Goal: Information Seeking & Learning: Find specific fact

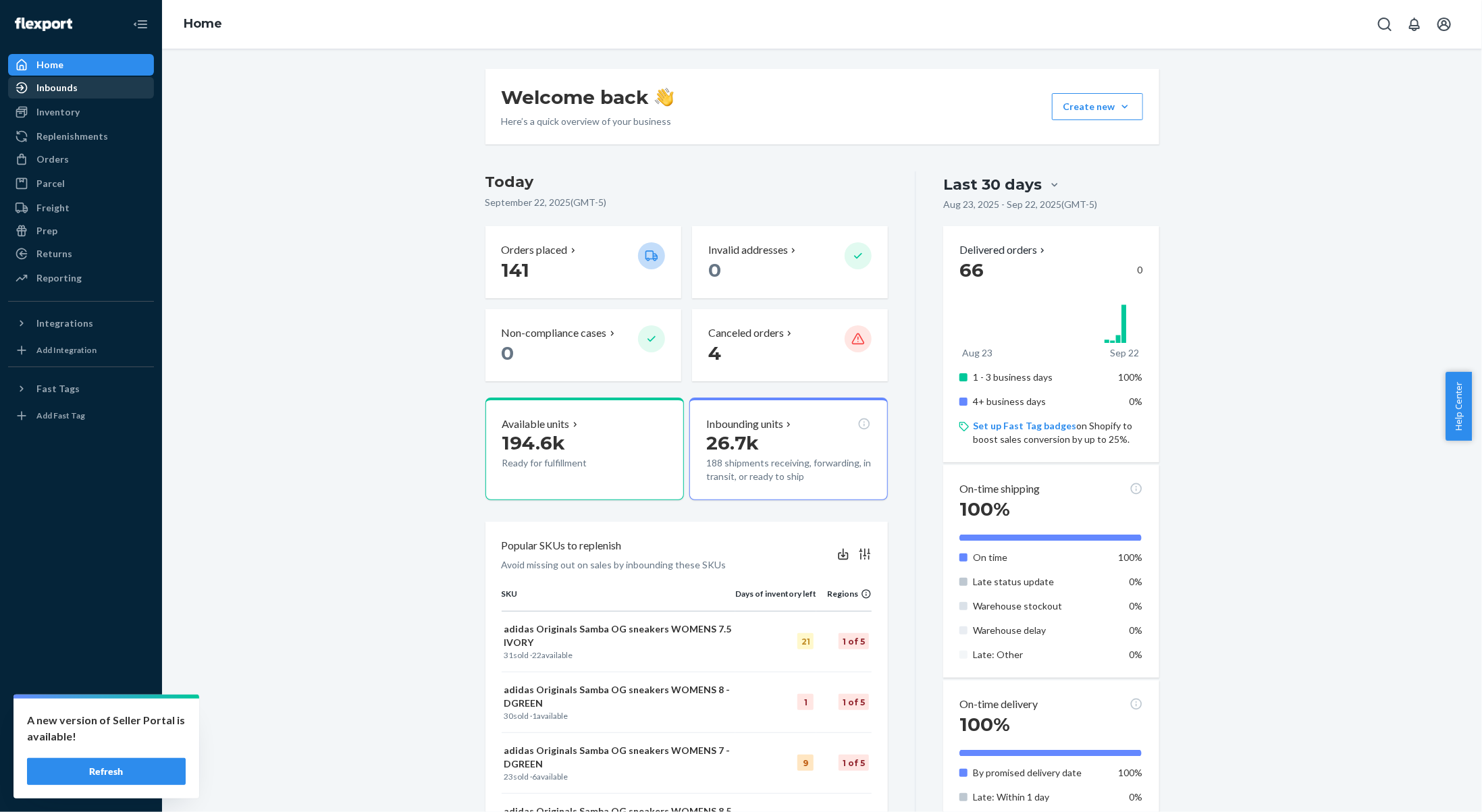
click at [75, 87] on div "Inbounds" at bounding box center [57, 88] width 41 height 13
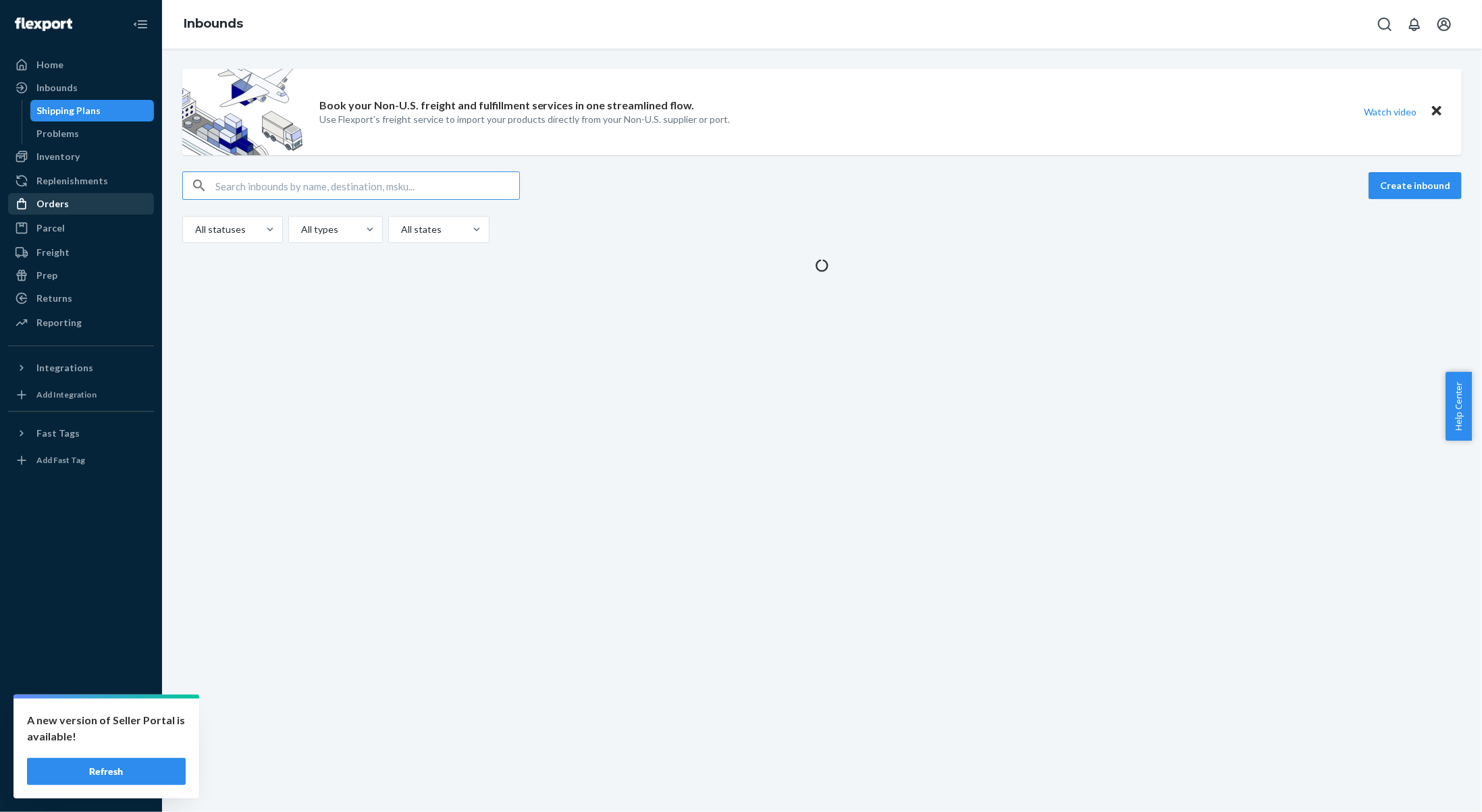
click at [77, 209] on div "Orders" at bounding box center [81, 204] width 144 height 19
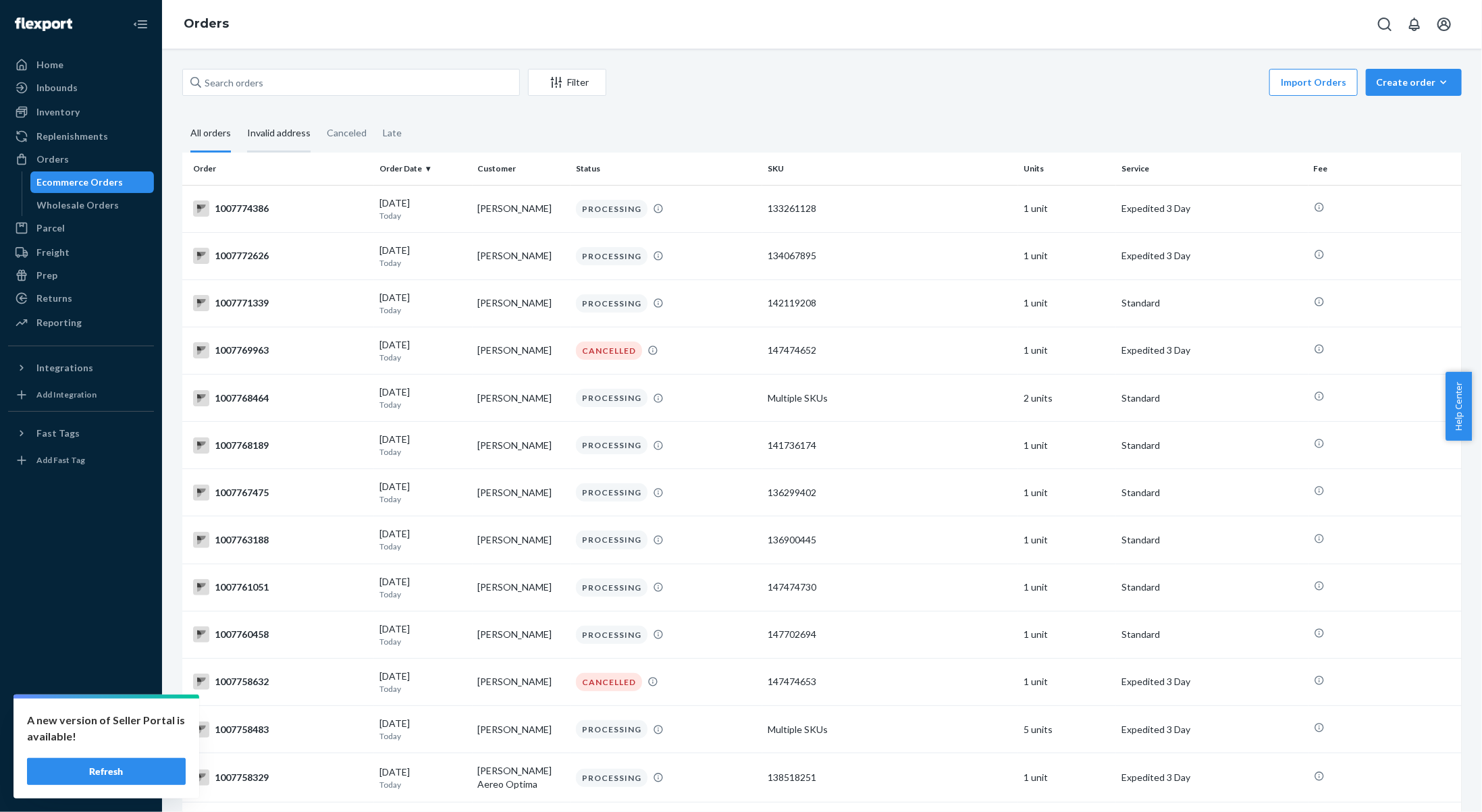
click at [281, 140] on div "Invalid address" at bounding box center [278, 134] width 64 height 38
click at [239, 116] on input "Invalid address" at bounding box center [239, 116] width 0 height 0
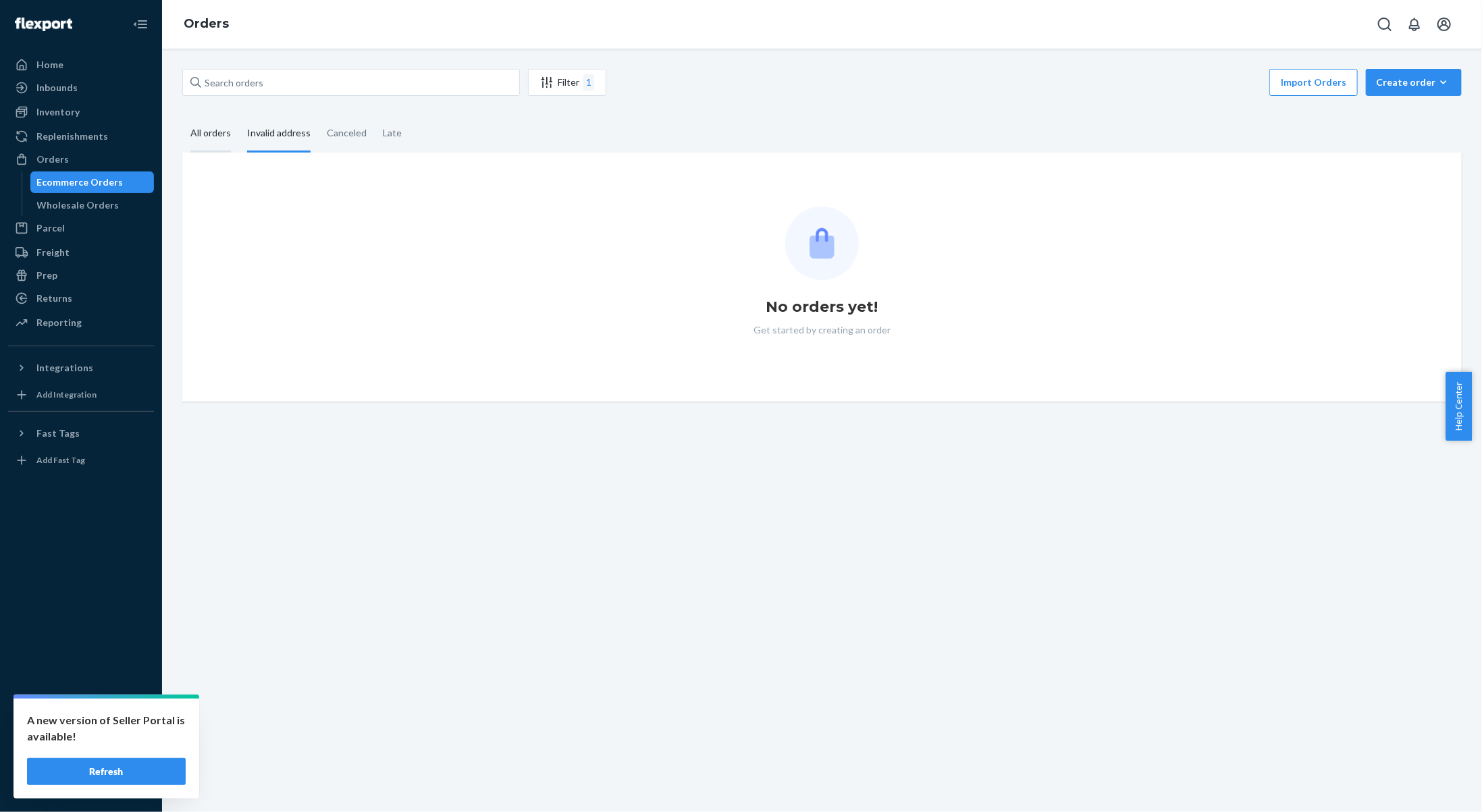
click at [216, 129] on div "All orders" at bounding box center [211, 134] width 40 height 38
click at [182, 116] on input "All orders" at bounding box center [182, 116] width 0 height 0
click at [344, 138] on div "Canceled" at bounding box center [346, 134] width 40 height 38
click at [319, 116] on input "Canceled" at bounding box center [319, 116] width 0 height 0
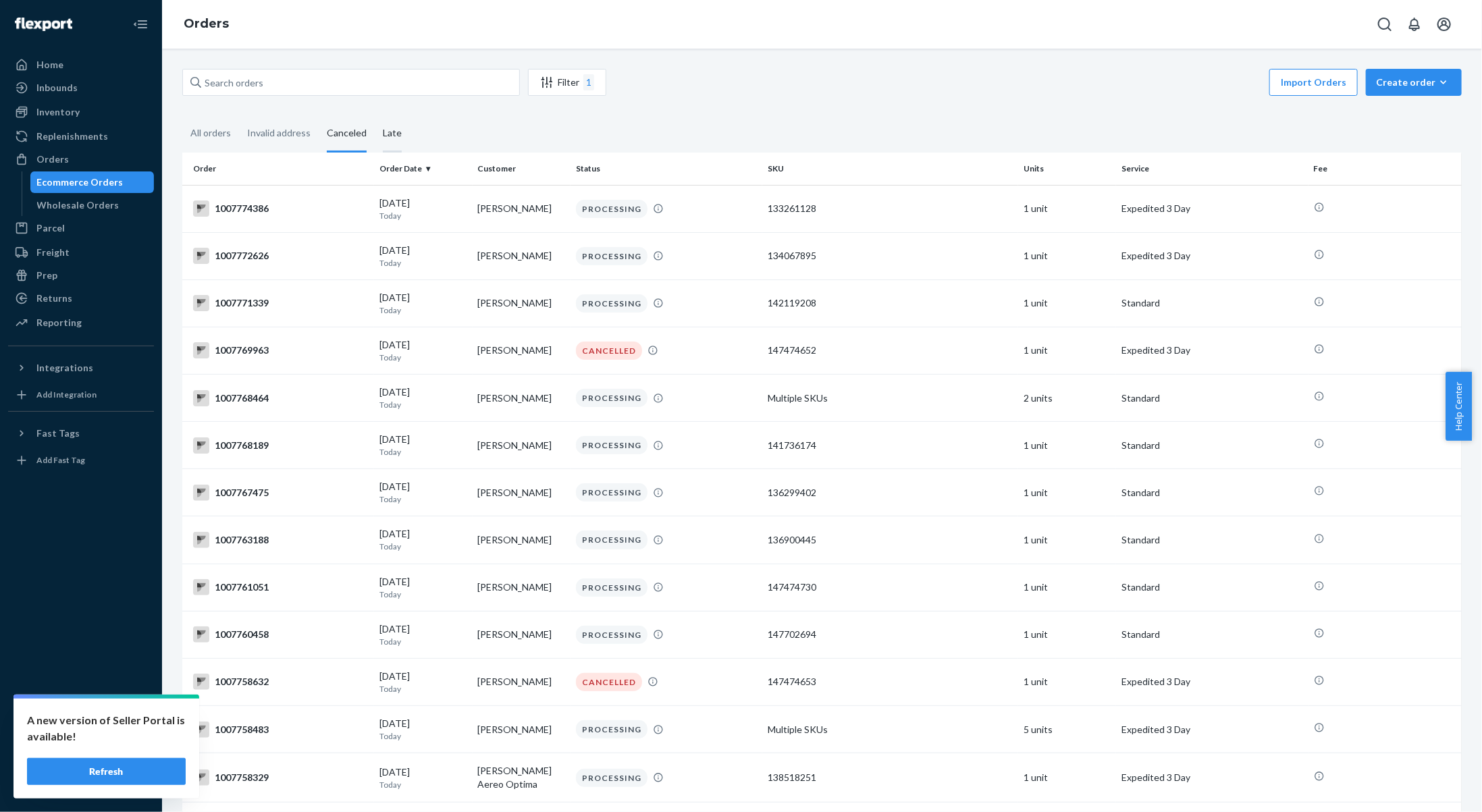
click at [384, 142] on div "Late" at bounding box center [392, 134] width 19 height 38
click at [375, 116] on input "Late" at bounding box center [375, 116] width 0 height 0
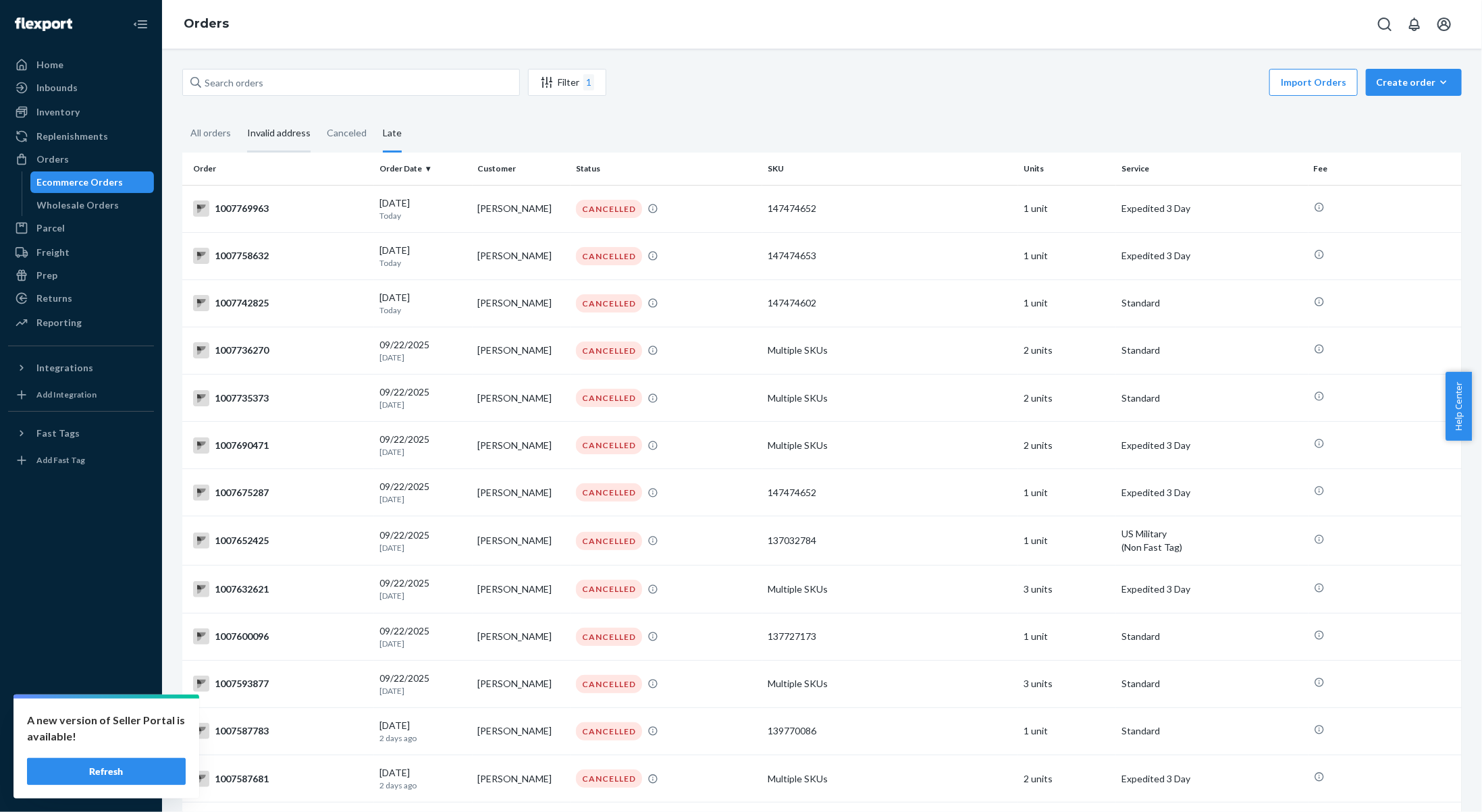
click at [302, 139] on div "Invalid address" at bounding box center [278, 134] width 64 height 38
click at [239, 116] on input "Invalid address" at bounding box center [239, 116] width 0 height 0
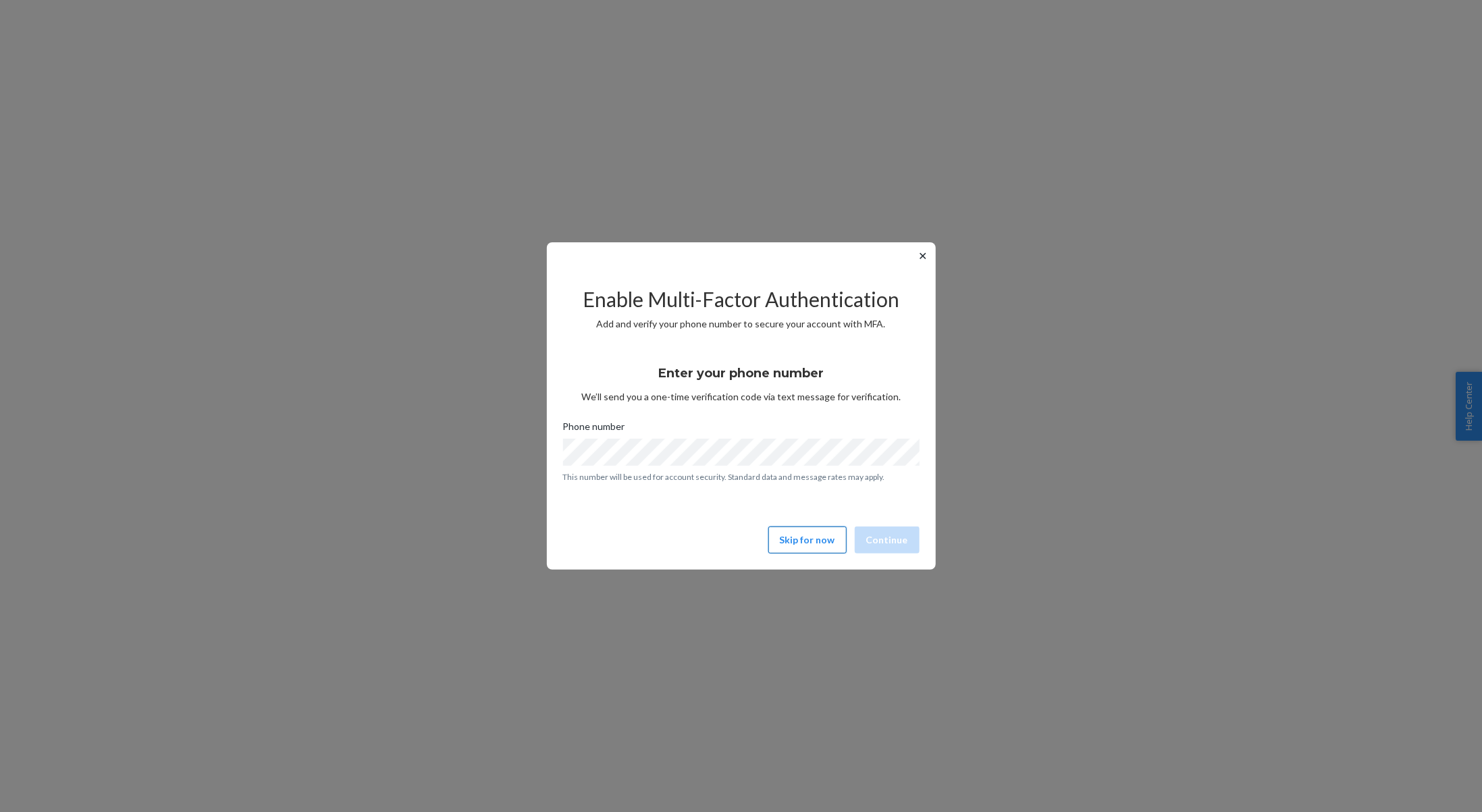
click at [806, 534] on button "Skip for now" at bounding box center [807, 540] width 78 height 27
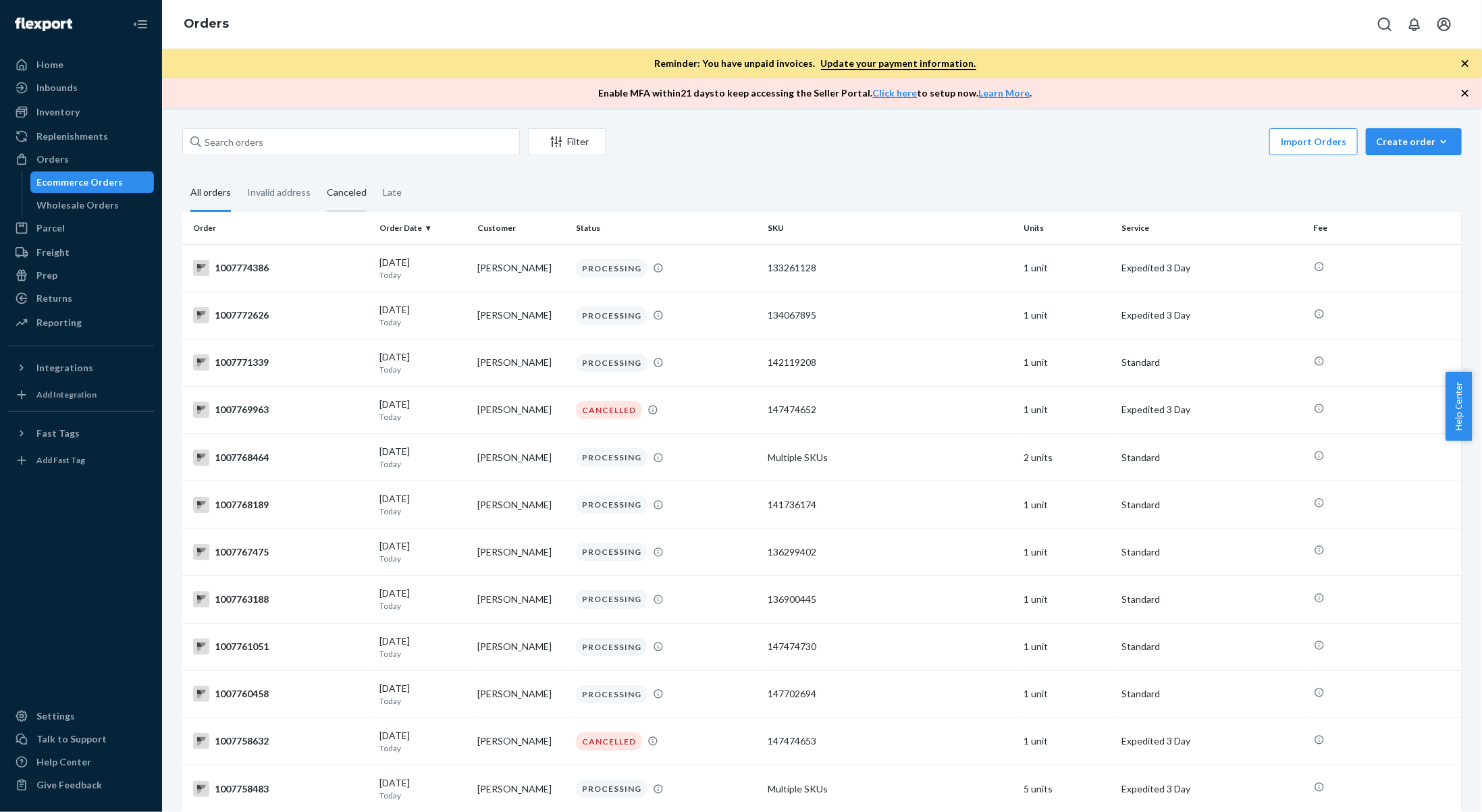
click at [319, 197] on div "Canceled" at bounding box center [347, 193] width 56 height 38
click at [319, 174] on input "Canceled" at bounding box center [319, 174] width 0 height 0
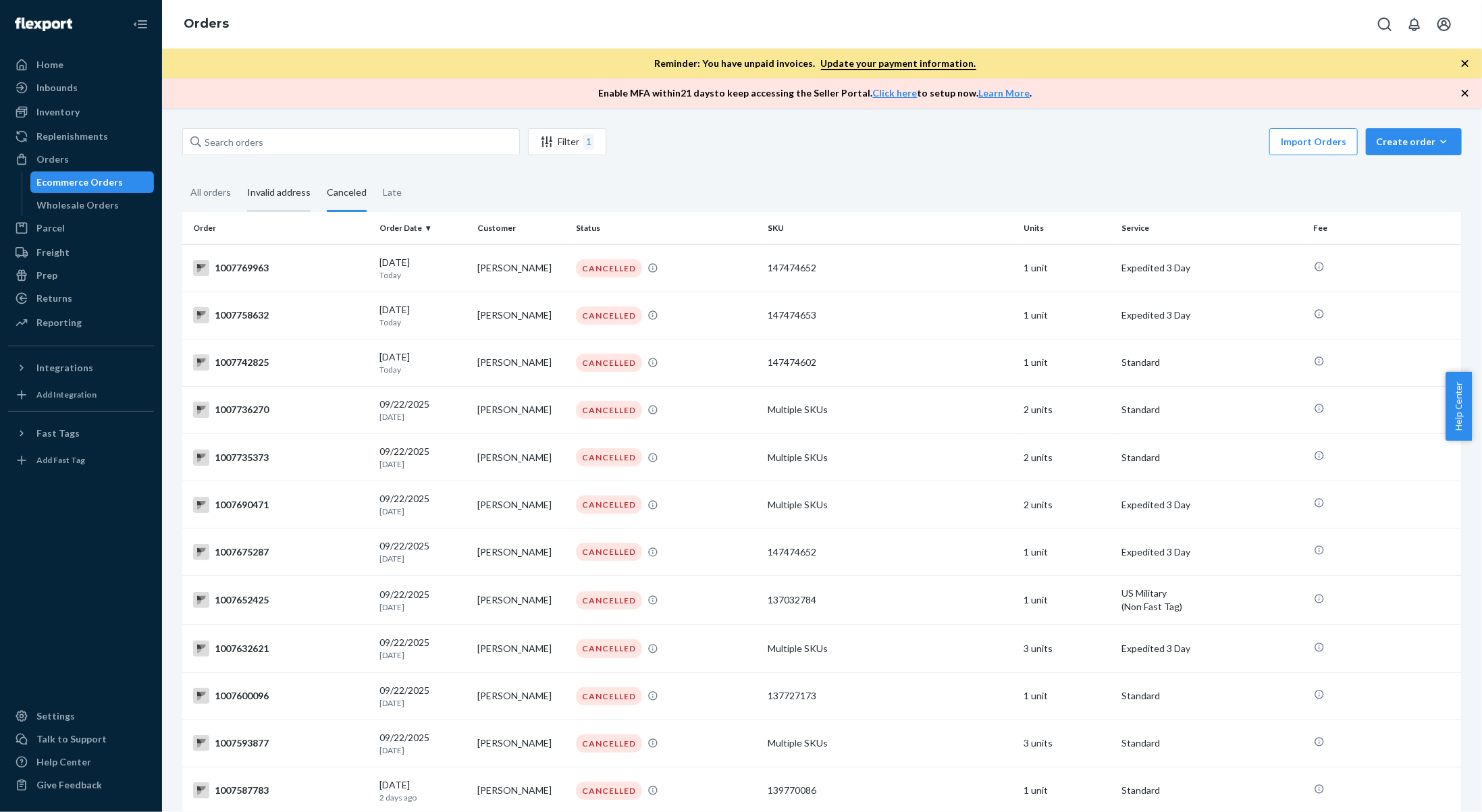
click at [308, 192] on div "Invalid address" at bounding box center [278, 193] width 80 height 38
click at [239, 174] on input "Invalid address" at bounding box center [239, 174] width 0 height 0
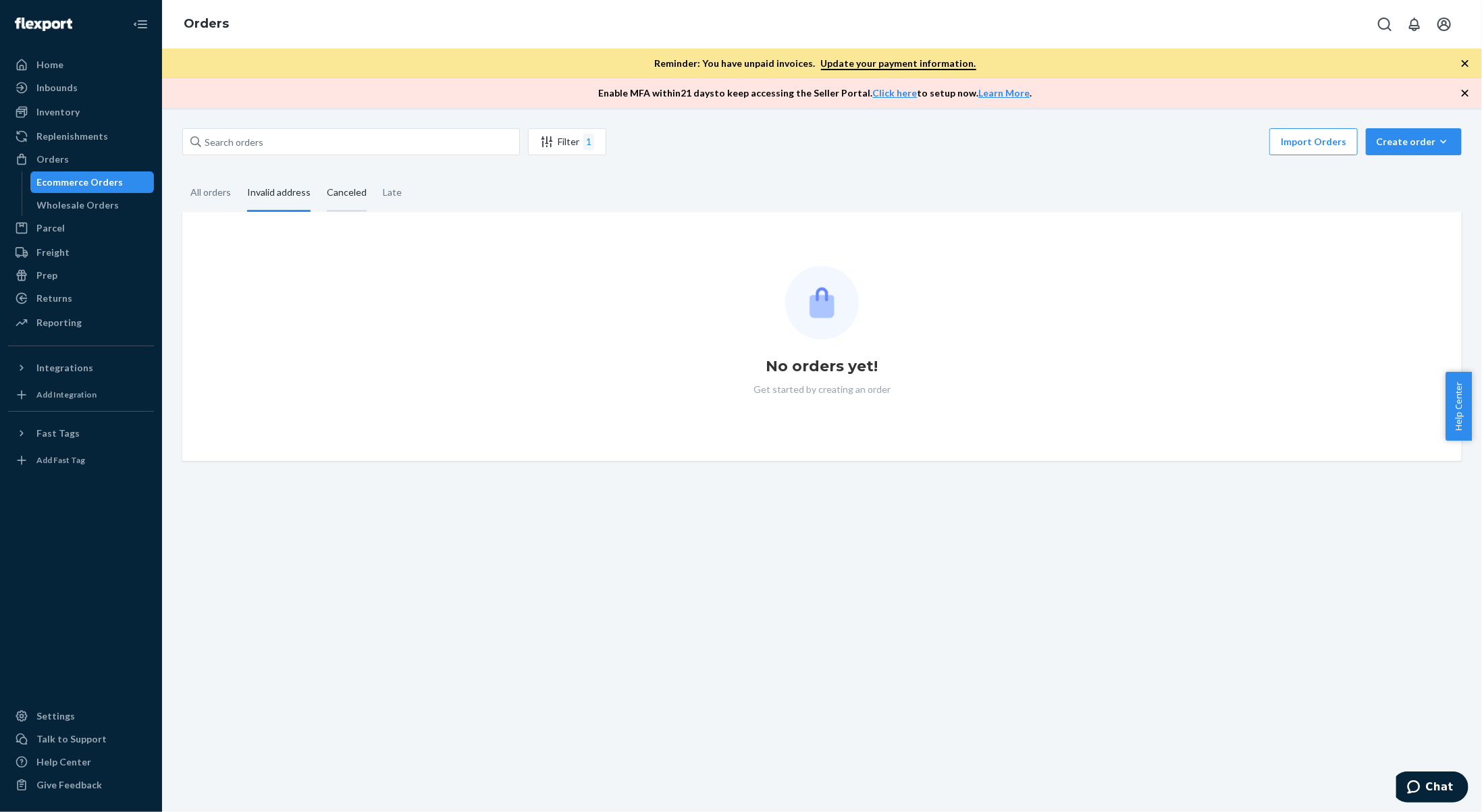
click at [356, 197] on div "Canceled" at bounding box center [346, 193] width 40 height 38
click at [319, 174] on input "Canceled" at bounding box center [319, 174] width 0 height 0
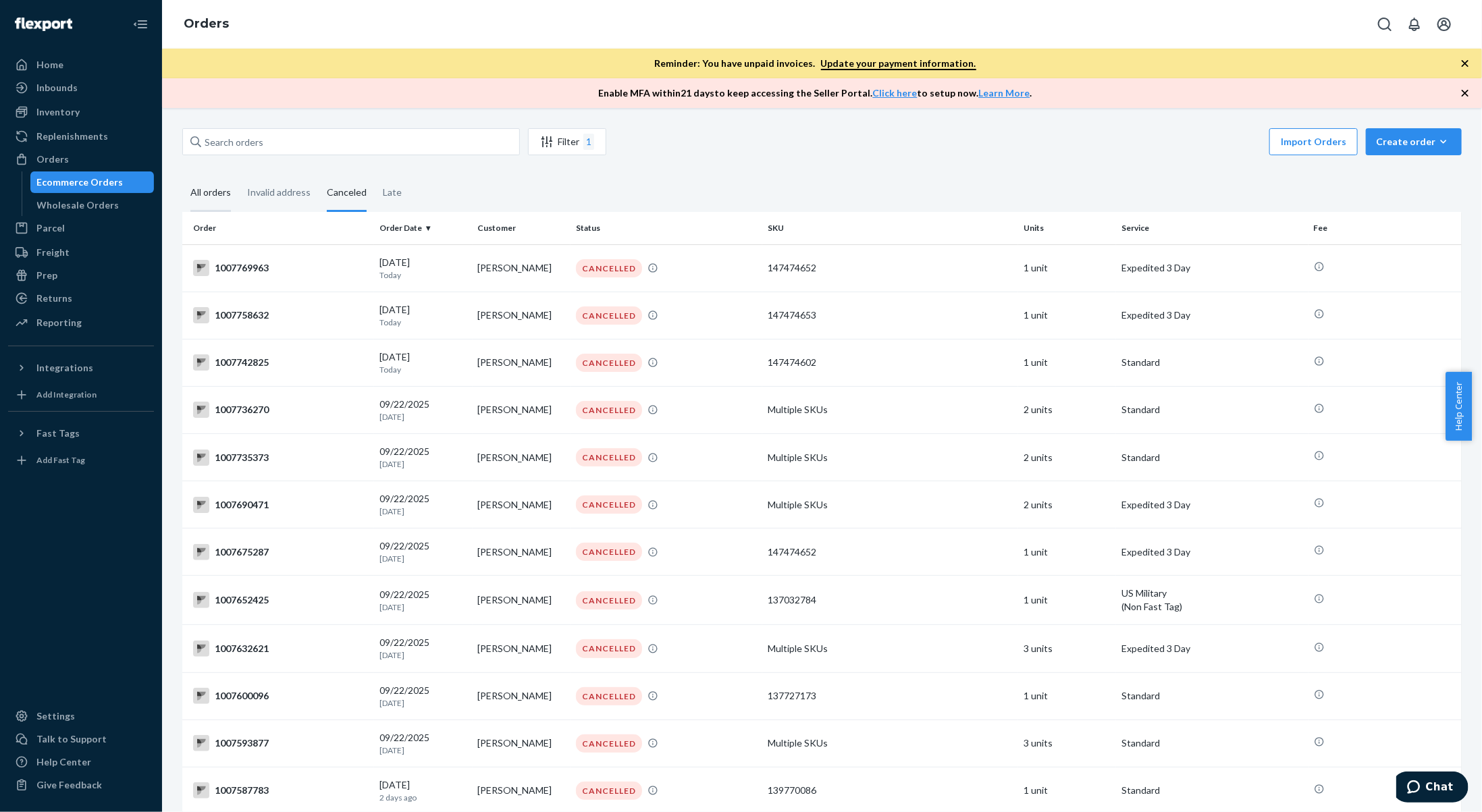
click at [212, 194] on div "All orders" at bounding box center [211, 193] width 40 height 38
click at [182, 174] on input "All orders" at bounding box center [182, 174] width 0 height 0
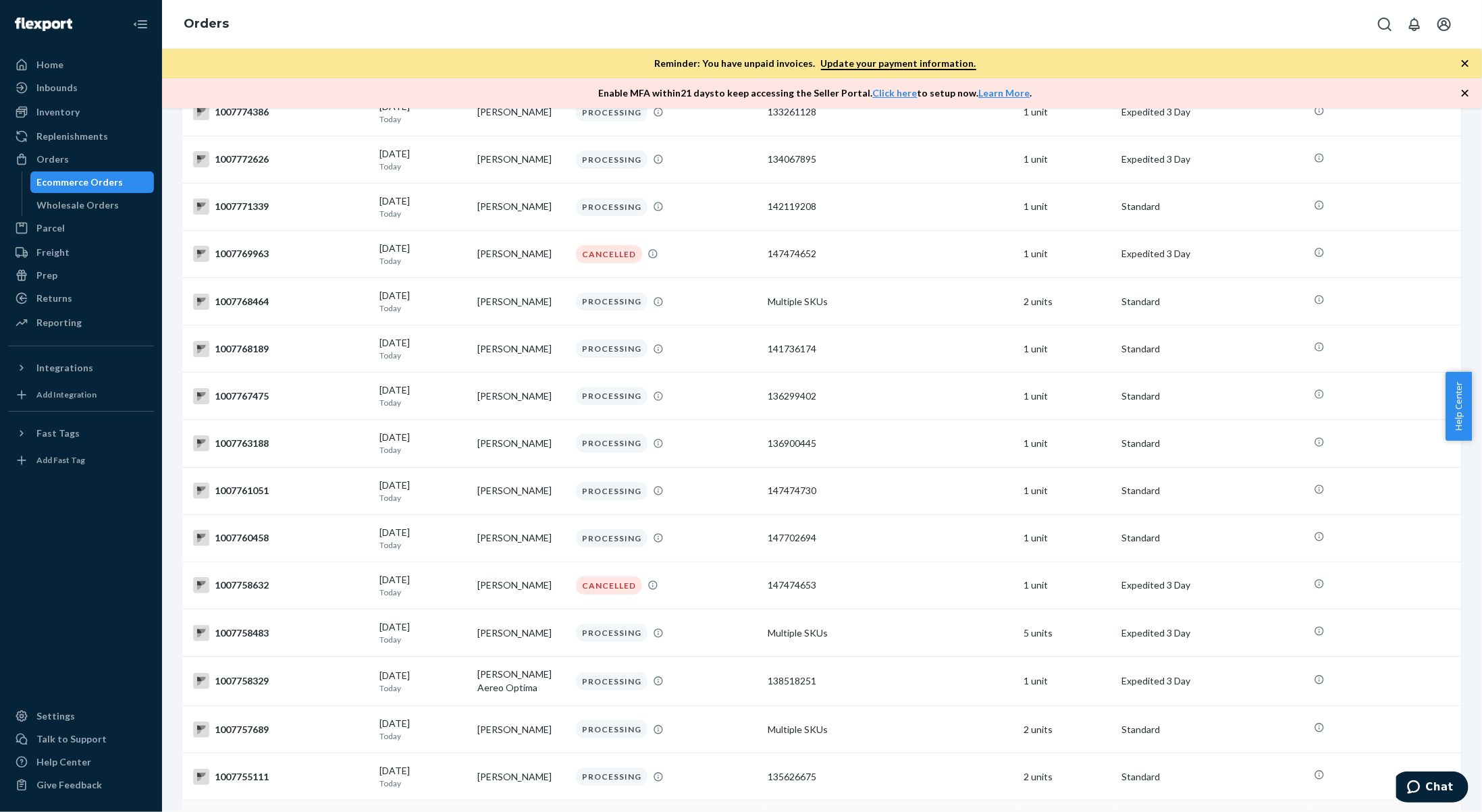
scroll to position [337, 0]
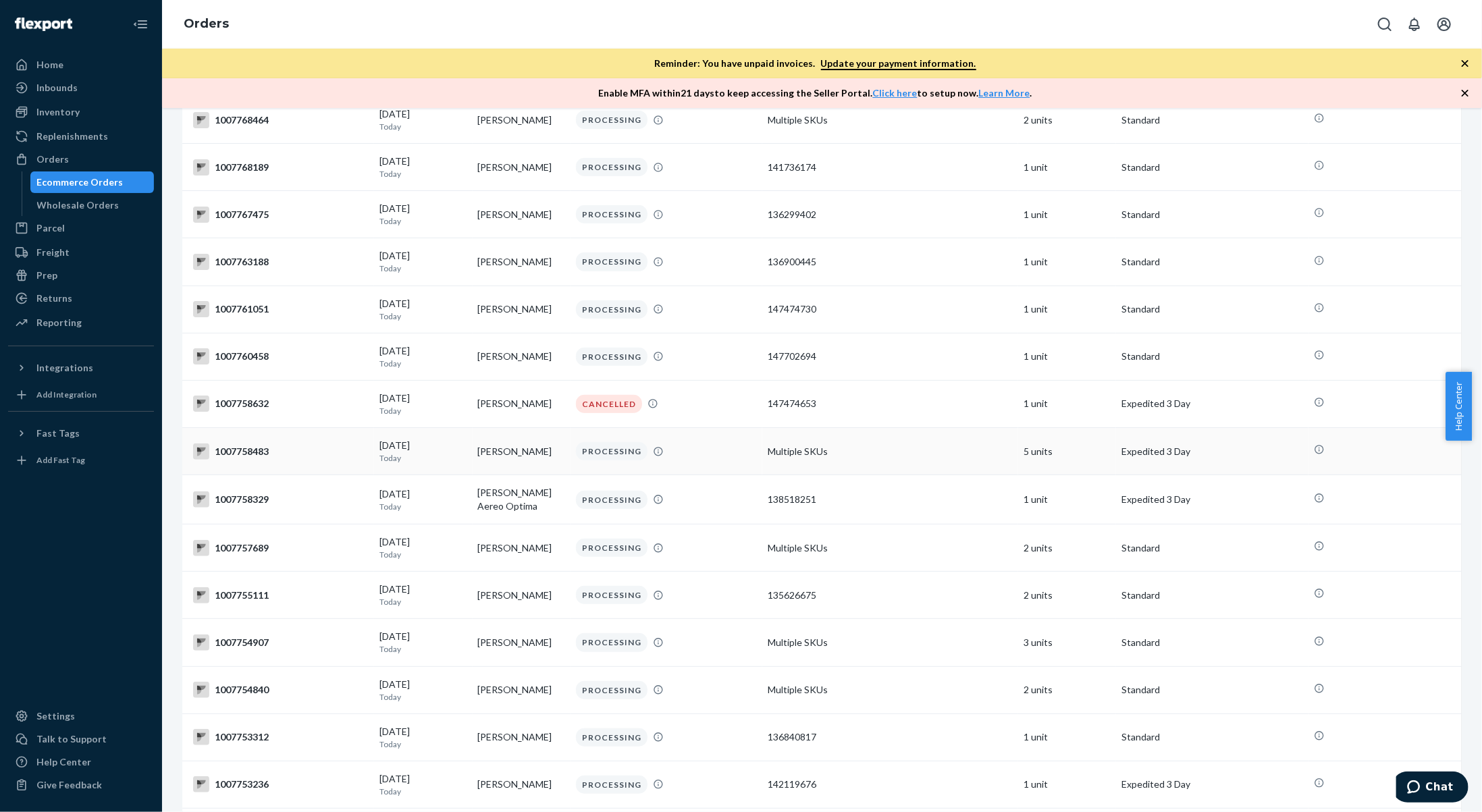
click at [474, 455] on td "[PERSON_NAME]" at bounding box center [521, 451] width 98 height 47
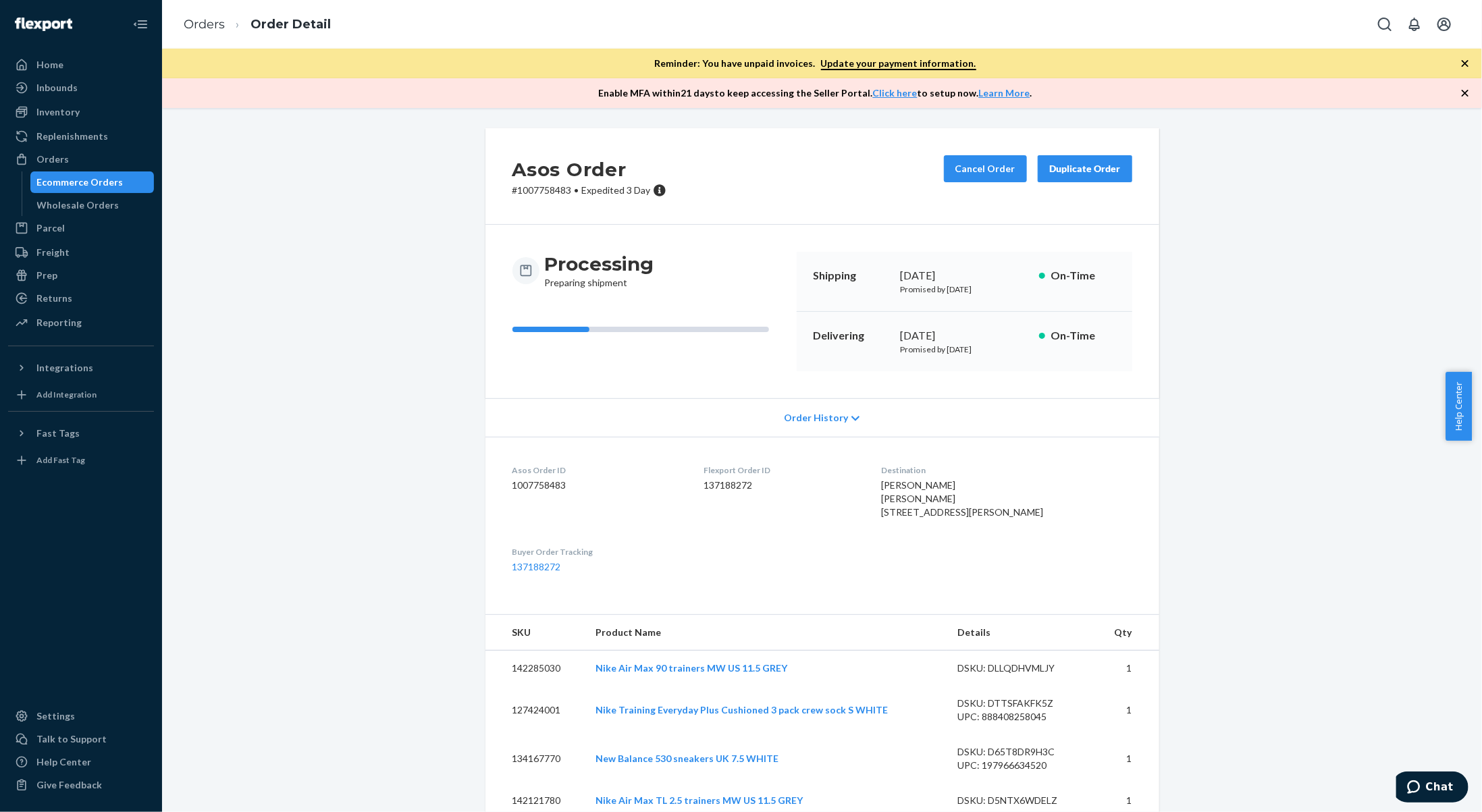
drag, startPoint x: 906, startPoint y: 511, endPoint x: 969, endPoint y: 537, distance: 68.2
click at [969, 519] on div "[PERSON_NAME] [PERSON_NAME] [STREET_ADDRESS][PERSON_NAME]" at bounding box center [1006, 499] width 251 height 40
drag, startPoint x: 905, startPoint y: 511, endPoint x: 940, endPoint y: 538, distance: 44.2
click at [940, 519] on div "[PERSON_NAME] [PERSON_NAME] [STREET_ADDRESS][PERSON_NAME]" at bounding box center [1006, 499] width 251 height 40
copy span "[STREET_ADDRESS]"
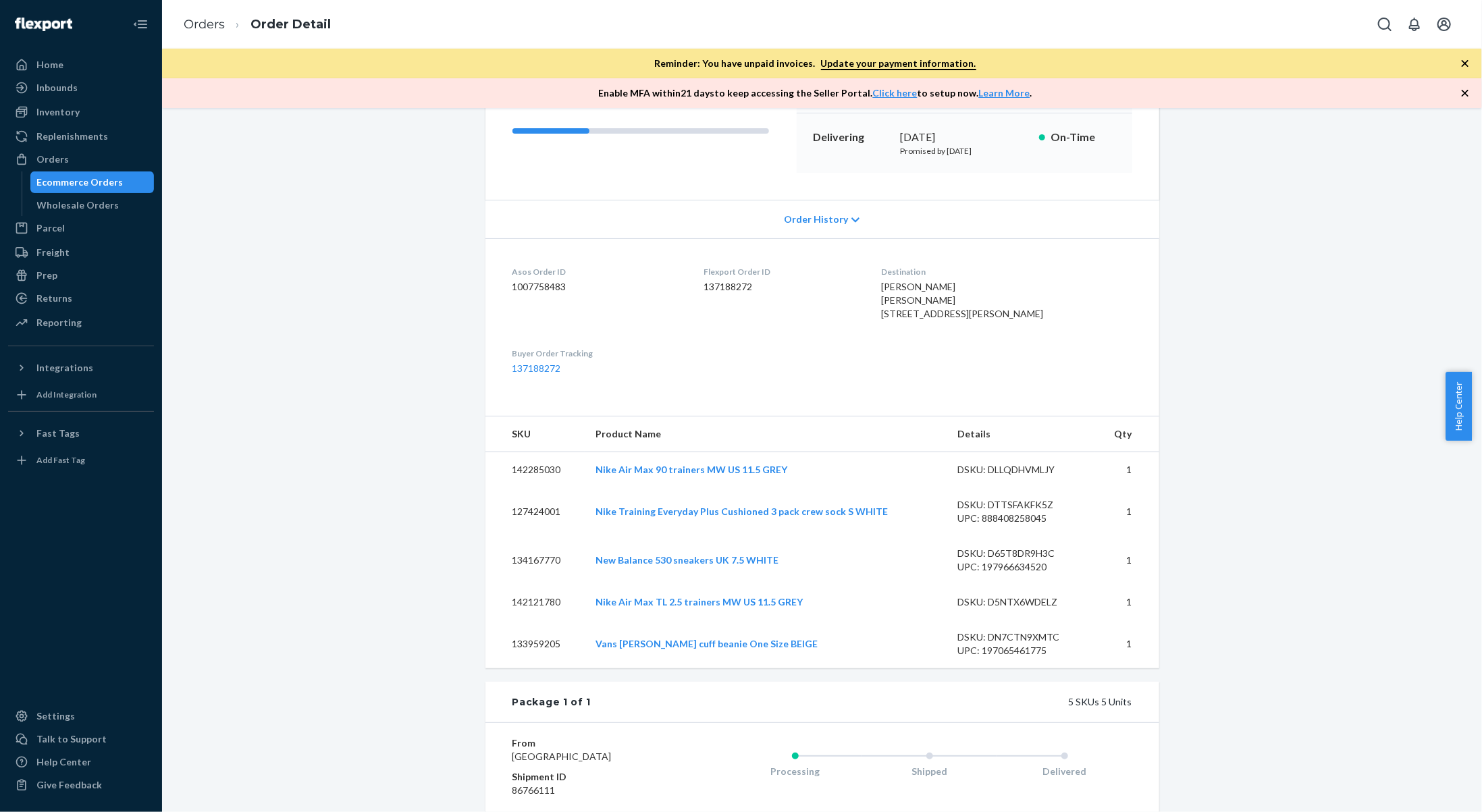
scroll to position [202, 0]
click at [436, 295] on div "Asos Order # 1007758483 • Expedited 3 Day Cancel Order Duplicate Order Processi…" at bounding box center [822, 510] width 1300 height 1167
click at [198, 26] on link "Orders" at bounding box center [204, 24] width 41 height 14
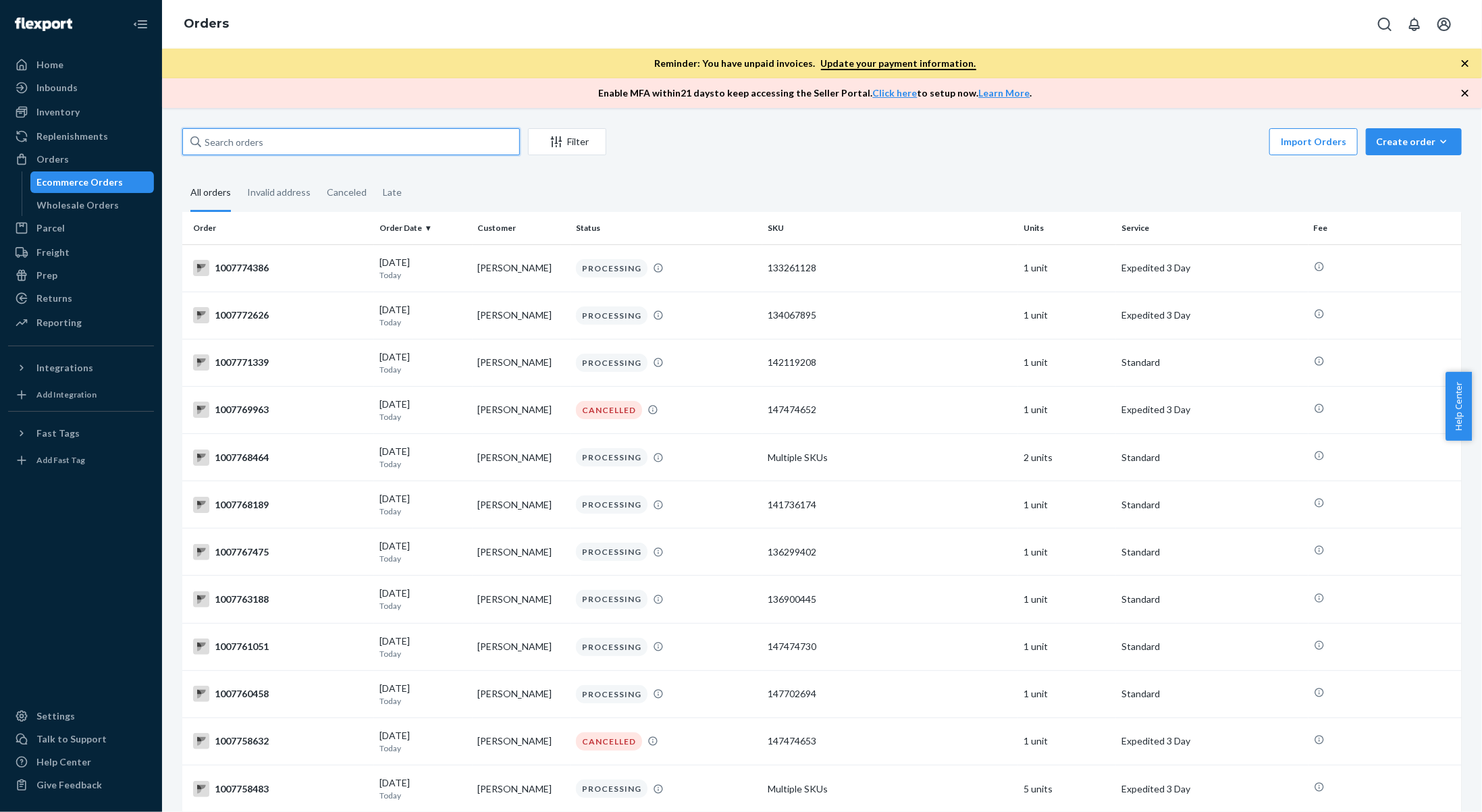
click at [353, 142] on input "text" at bounding box center [351, 142] width 337 height 27
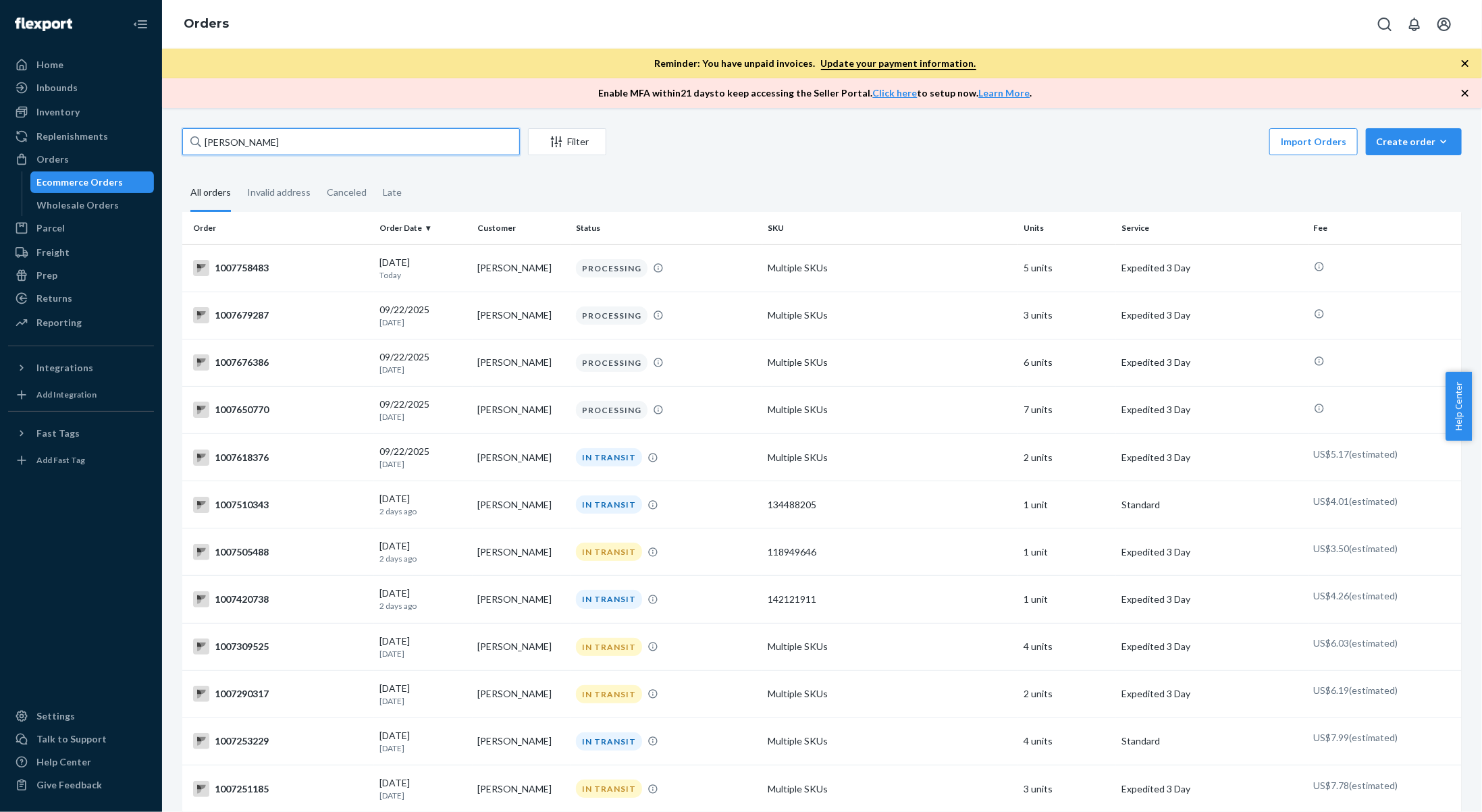
type input "[PERSON_NAME]"
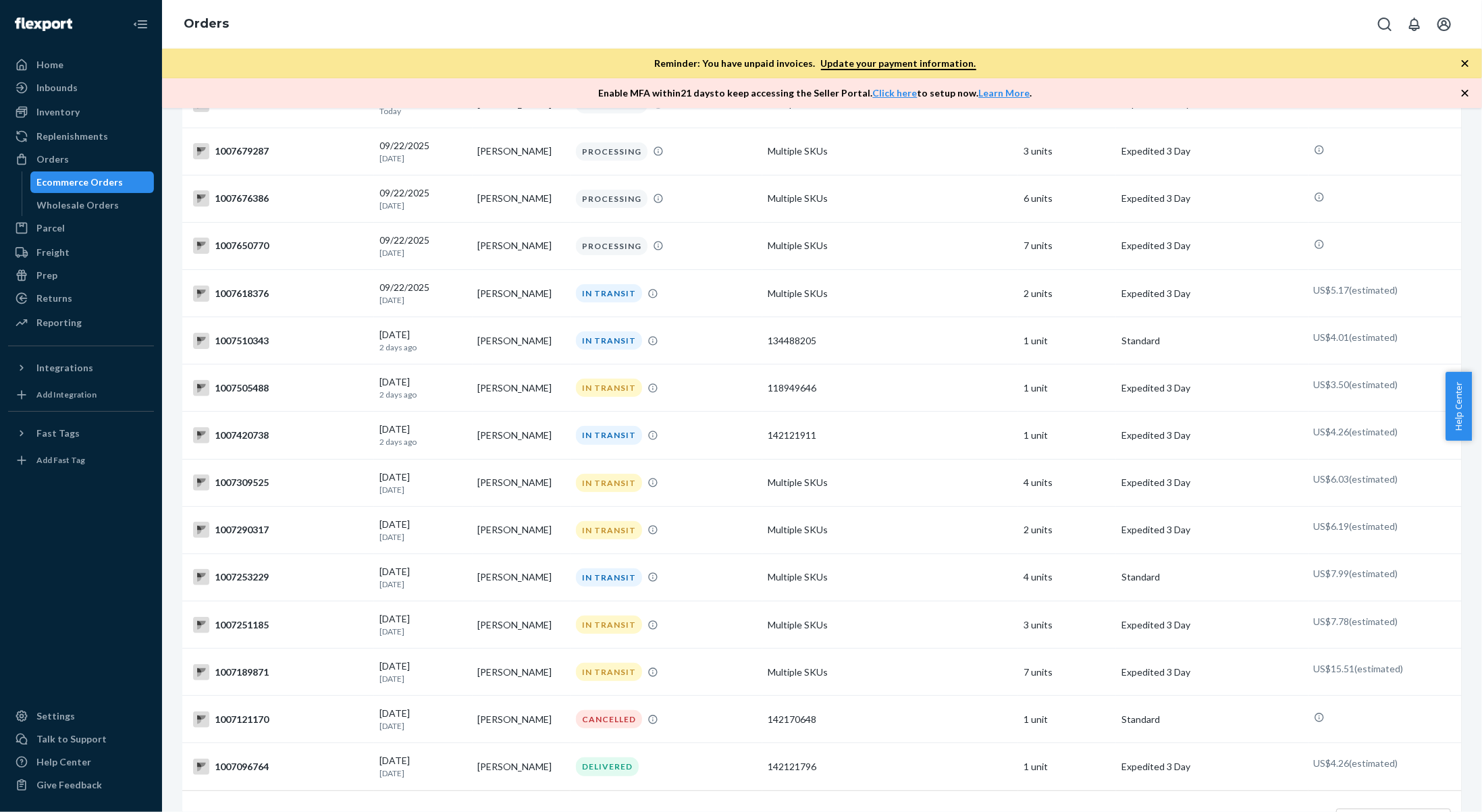
scroll to position [221, 0]
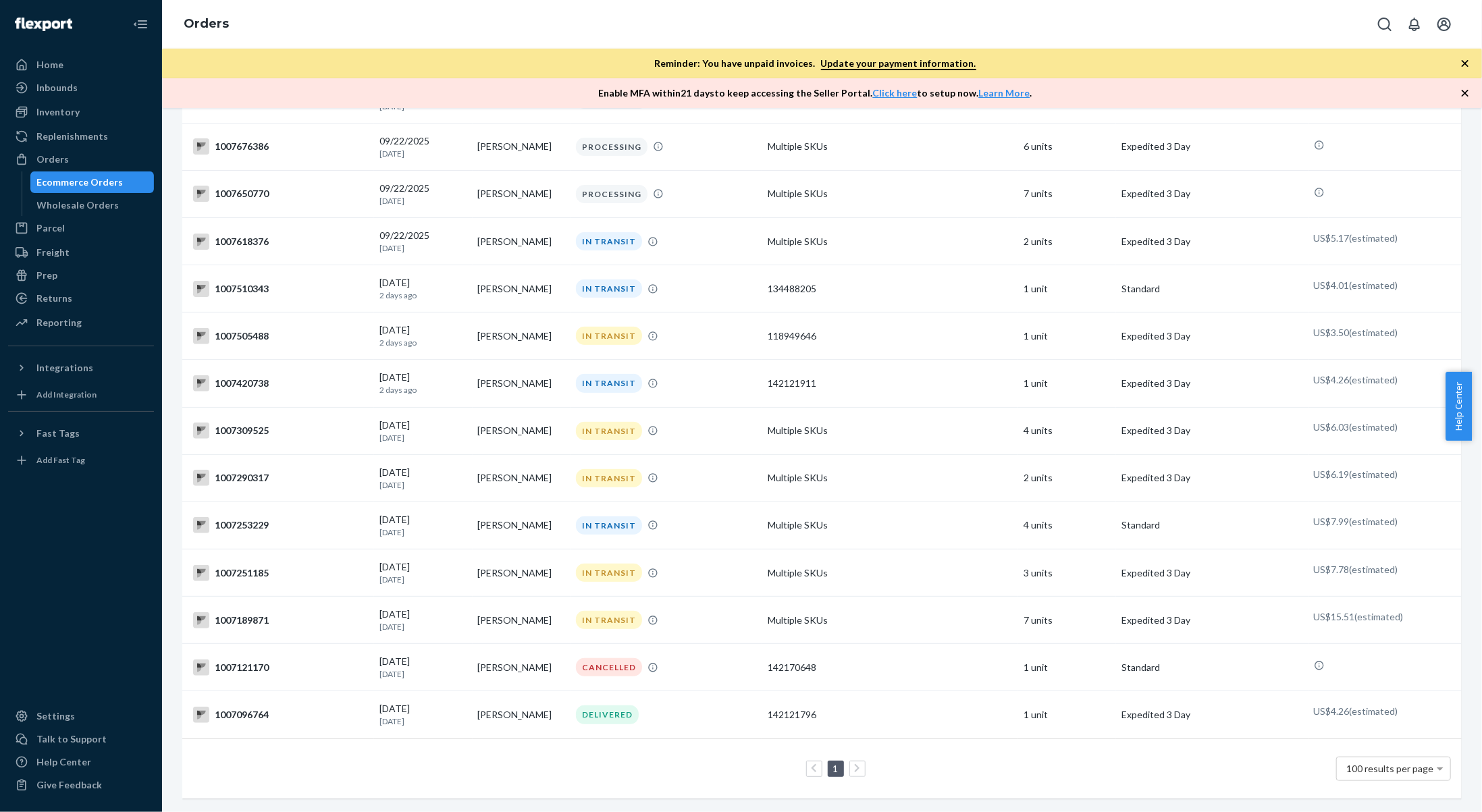
click at [854, 764] on icon at bounding box center [857, 769] width 6 height 10
drag, startPoint x: 819, startPoint y: 755, endPoint x: 813, endPoint y: 748, distance: 9.2
click at [816, 761] on ul "1" at bounding box center [822, 769] width 92 height 16
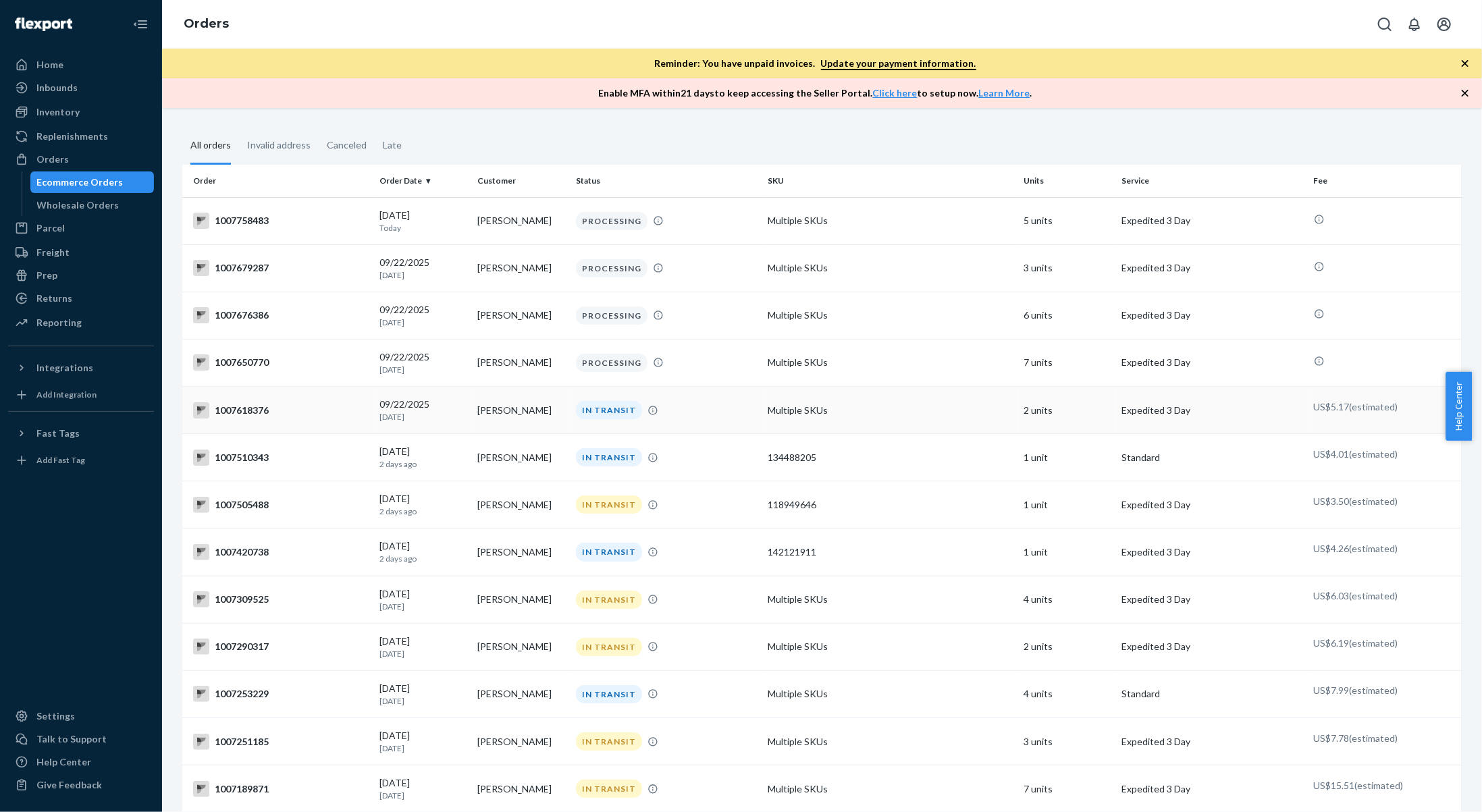
scroll to position [0, 0]
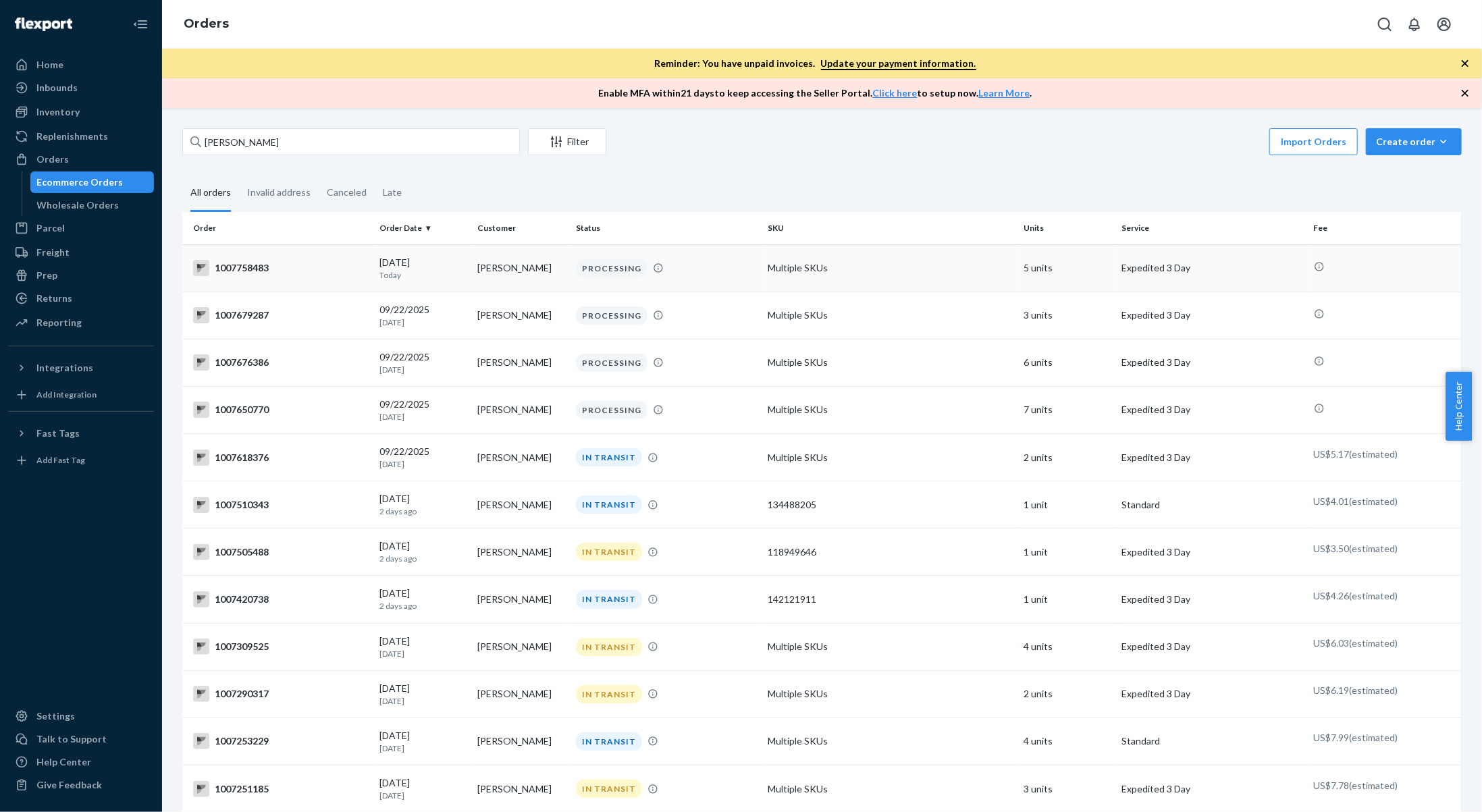
click at [518, 256] on td "[PERSON_NAME]" at bounding box center [521, 268] width 98 height 47
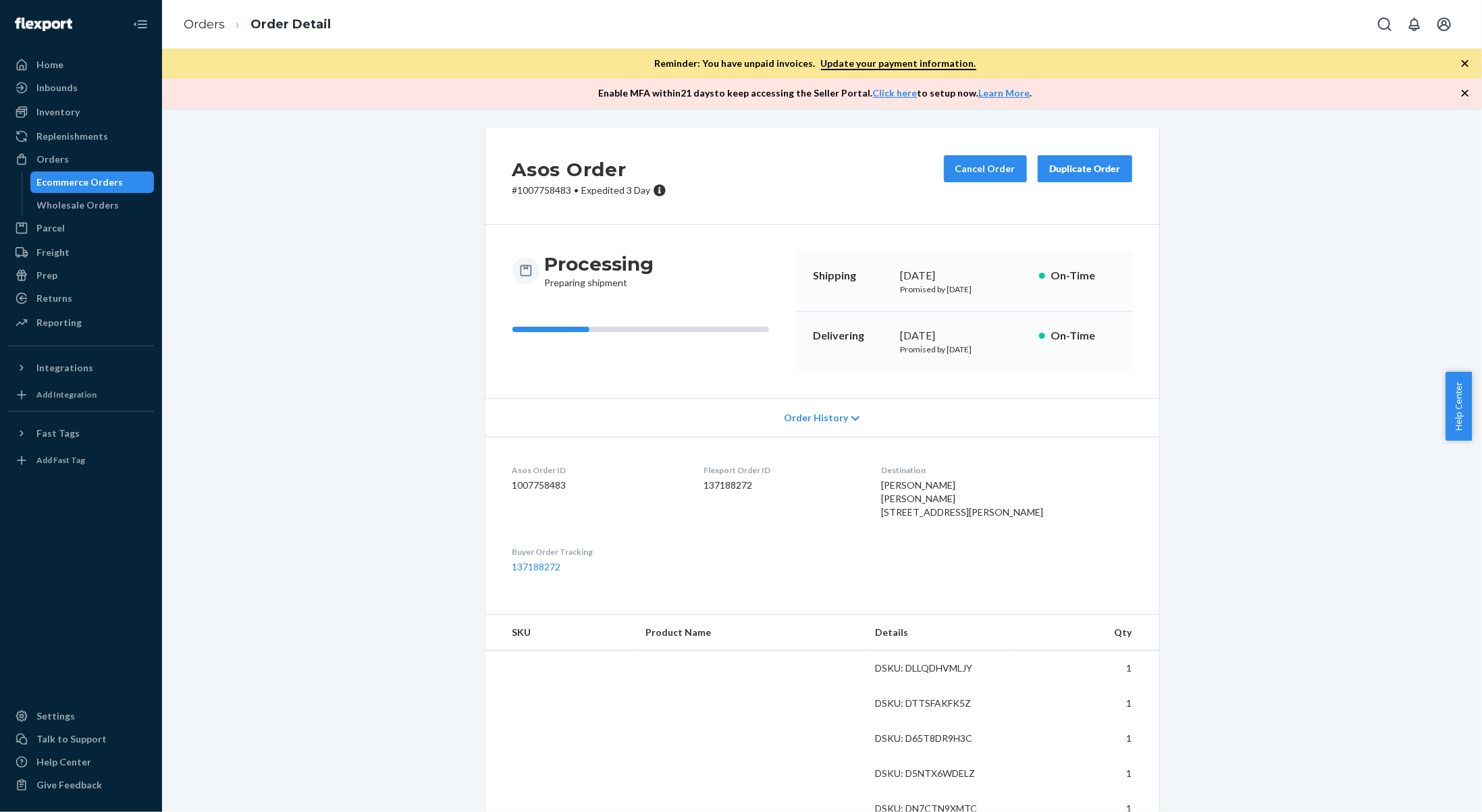
click at [1464, 61] on icon "button" at bounding box center [1465, 63] width 7 height 7
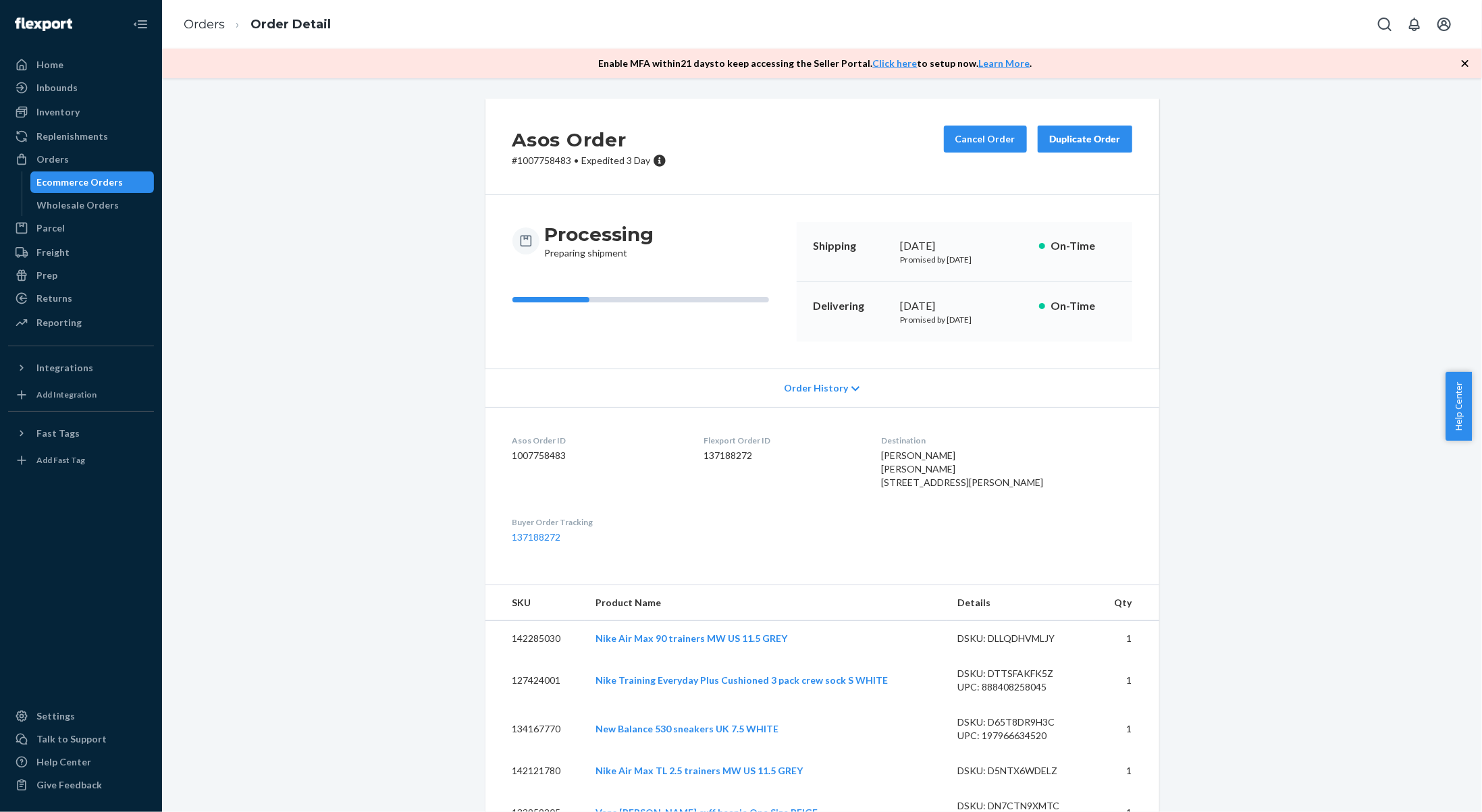
click at [1464, 61] on icon "button" at bounding box center [1465, 63] width 7 height 7
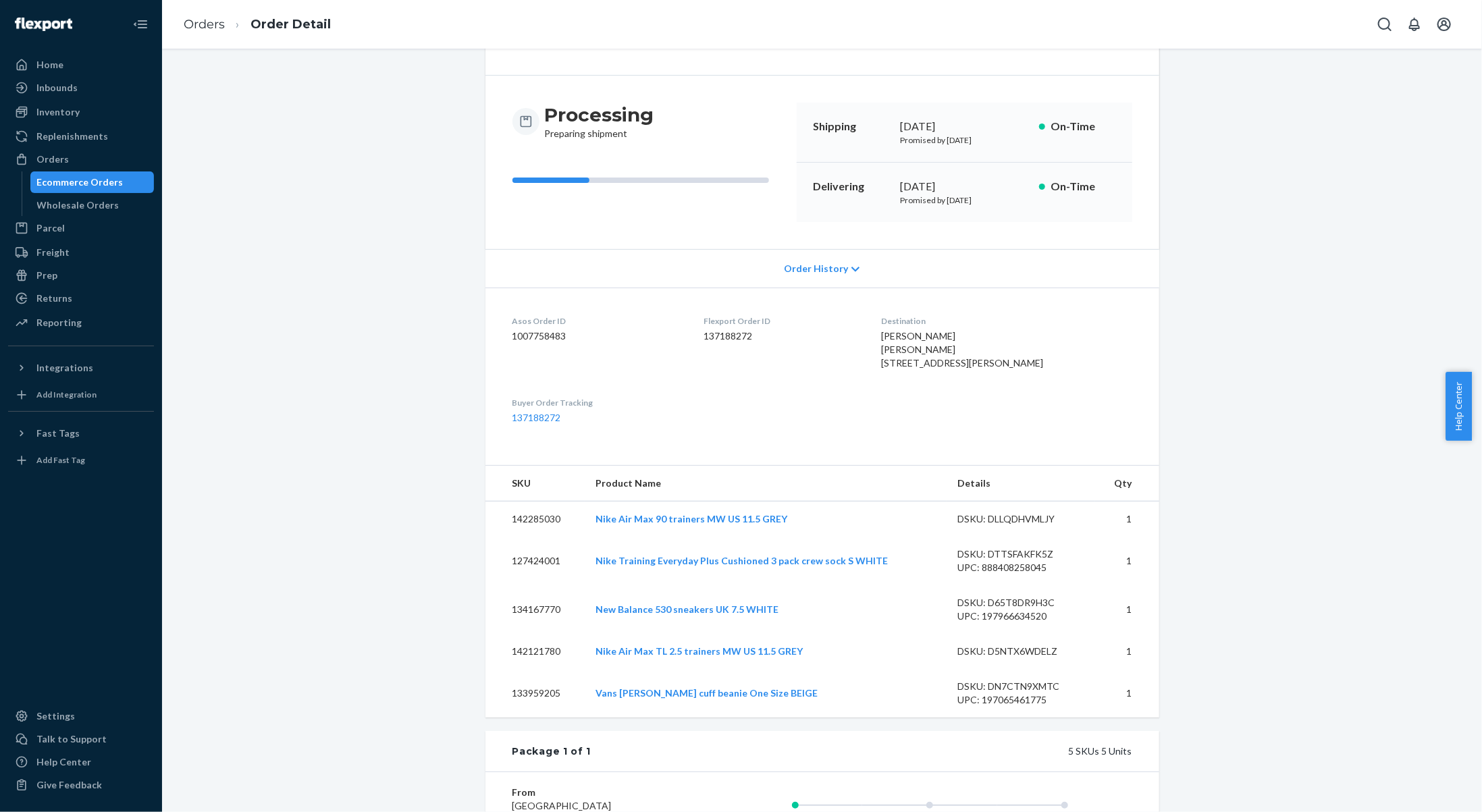
scroll to position [58, 0]
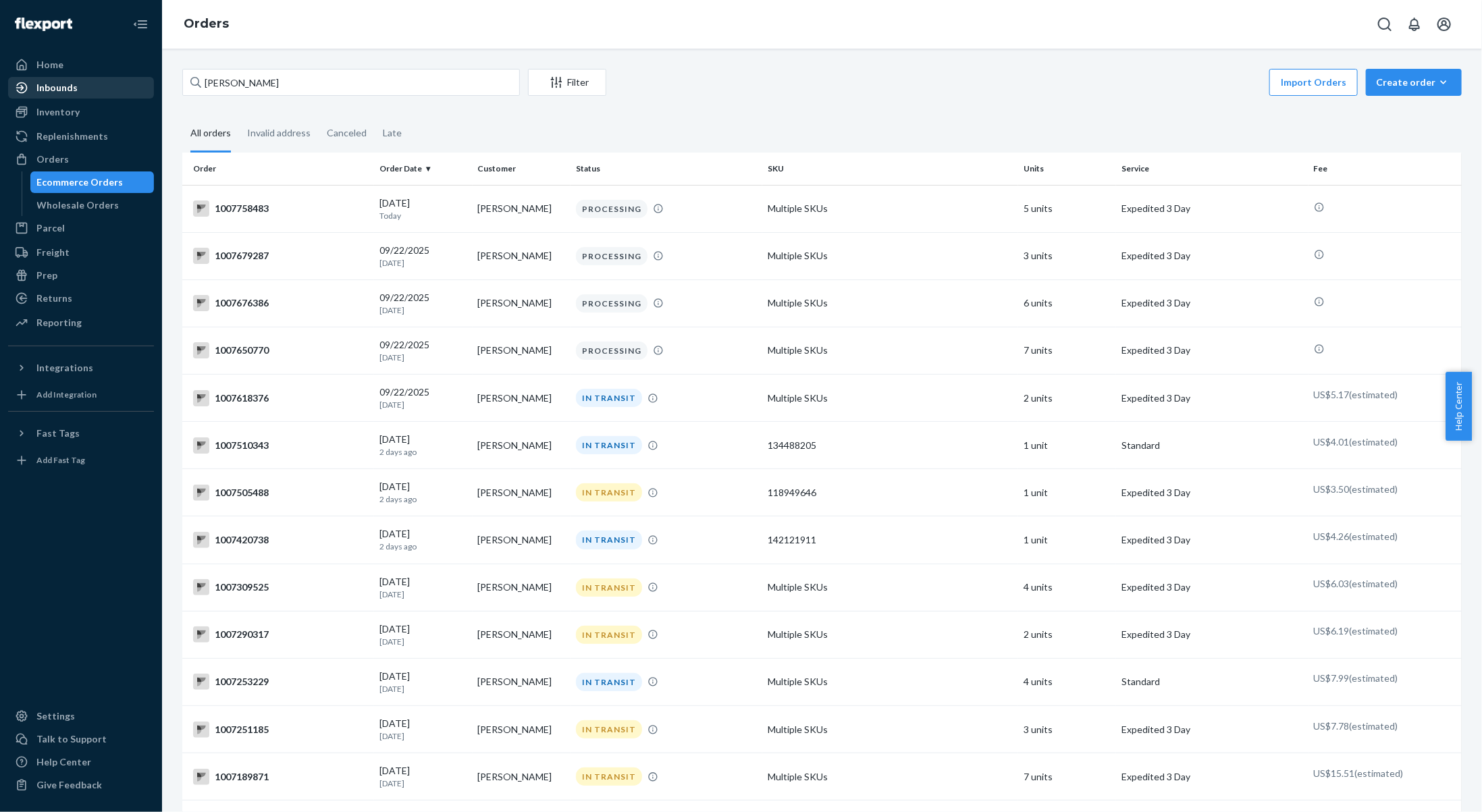
click at [89, 92] on div "Inbounds" at bounding box center [81, 88] width 144 height 19
